Goal: Find specific page/section: Find specific page/section

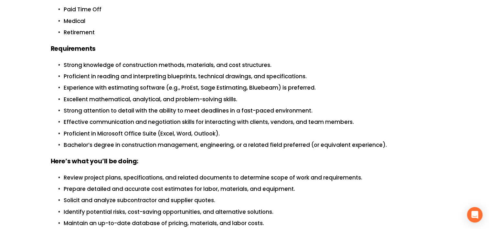
scroll to position [226, 0]
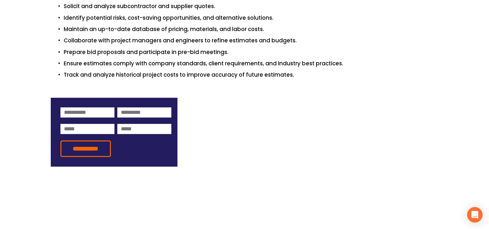
scroll to position [452, 0]
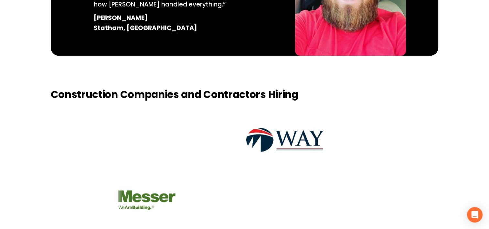
scroll to position [605, 0]
